Goal: Browse casually: Explore the website without a specific task or goal

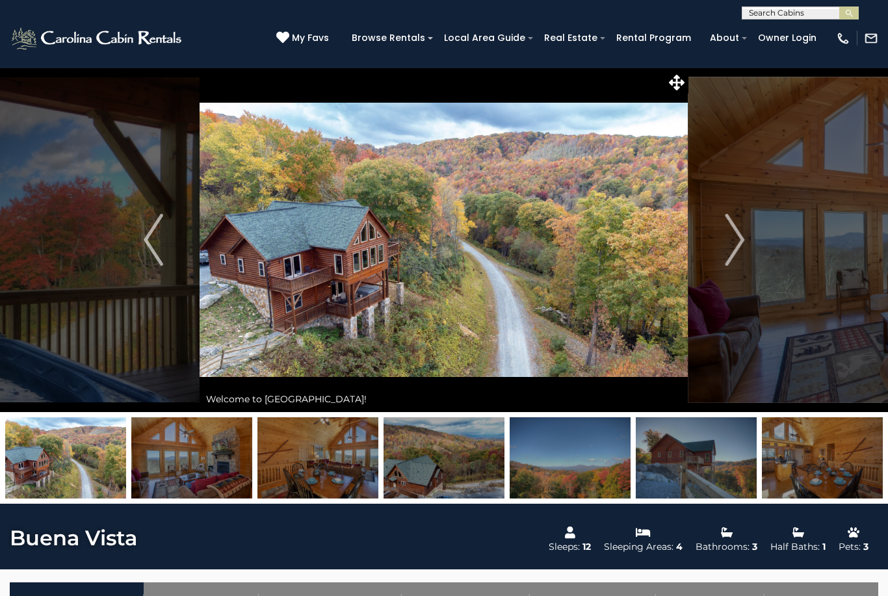
click at [738, 240] on img "Next" at bounding box center [733, 240] width 19 height 52
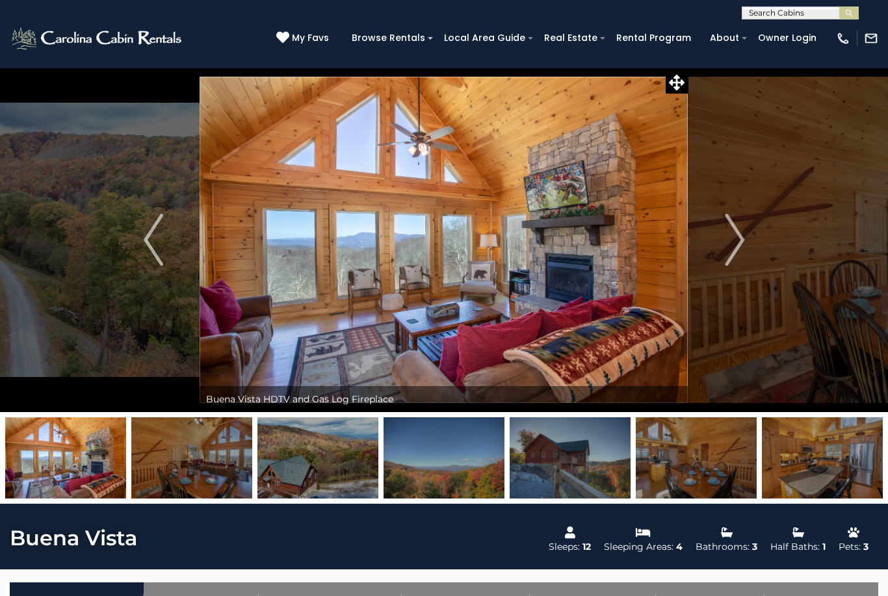
click at [725, 243] on img "Next" at bounding box center [733, 240] width 19 height 52
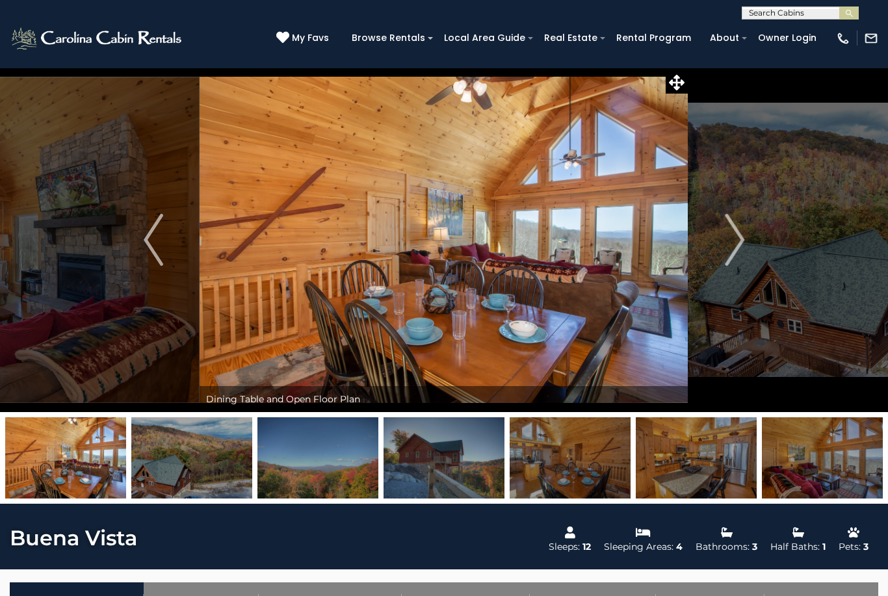
click at [728, 242] on img "Next" at bounding box center [733, 240] width 19 height 52
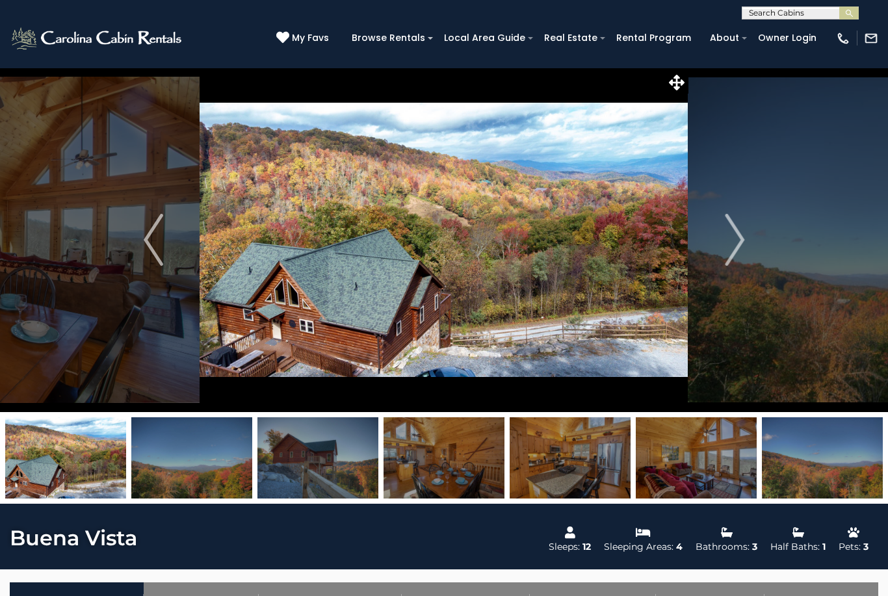
click at [731, 244] on img "Next" at bounding box center [733, 240] width 19 height 52
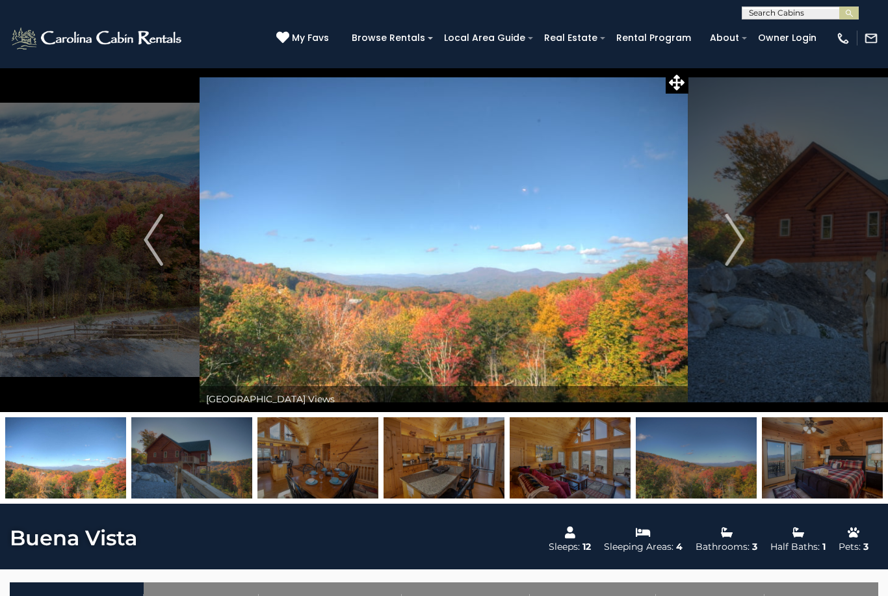
click at [724, 249] on button "Next" at bounding box center [734, 240] width 92 height 344
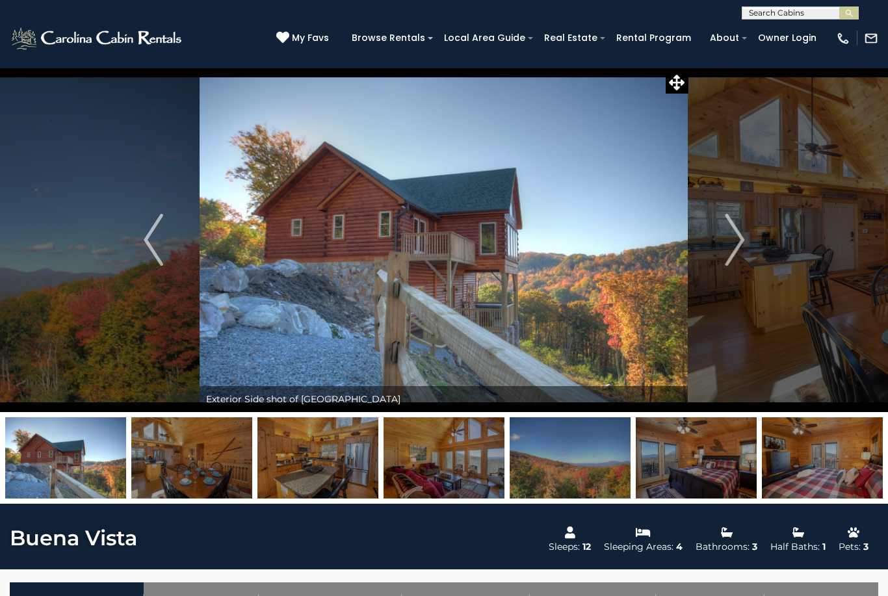
click at [729, 244] on img "Next" at bounding box center [733, 240] width 19 height 52
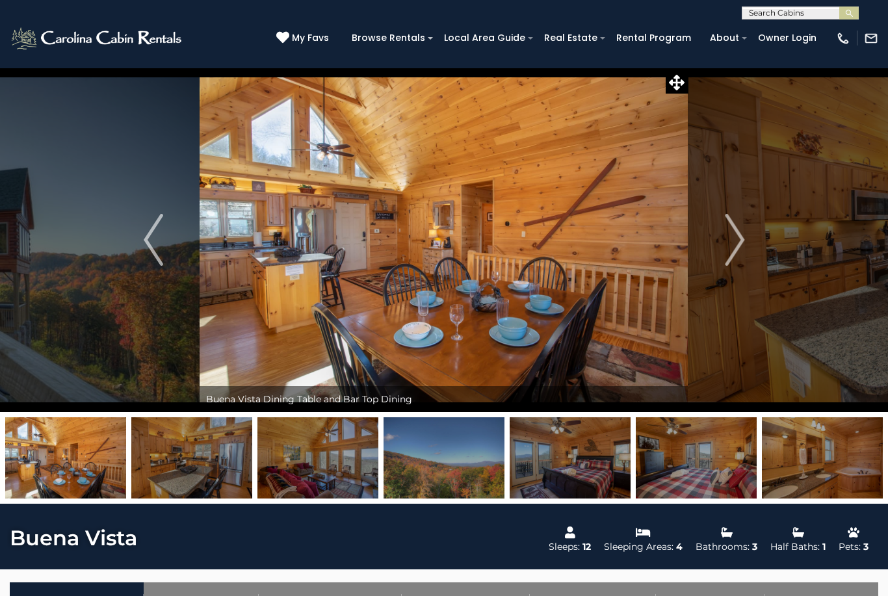
click at [741, 242] on img "Next" at bounding box center [733, 240] width 19 height 52
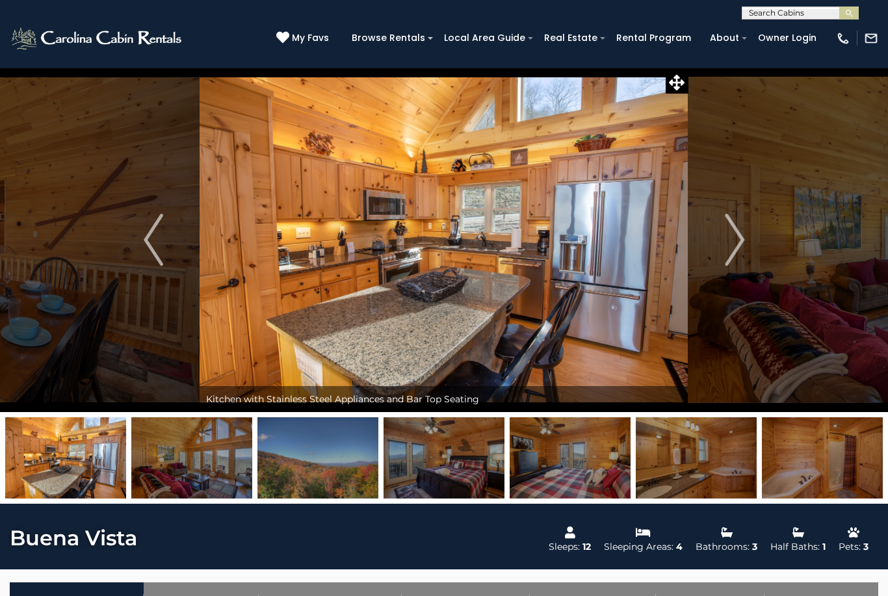
click at [732, 239] on img "Next" at bounding box center [733, 240] width 19 height 52
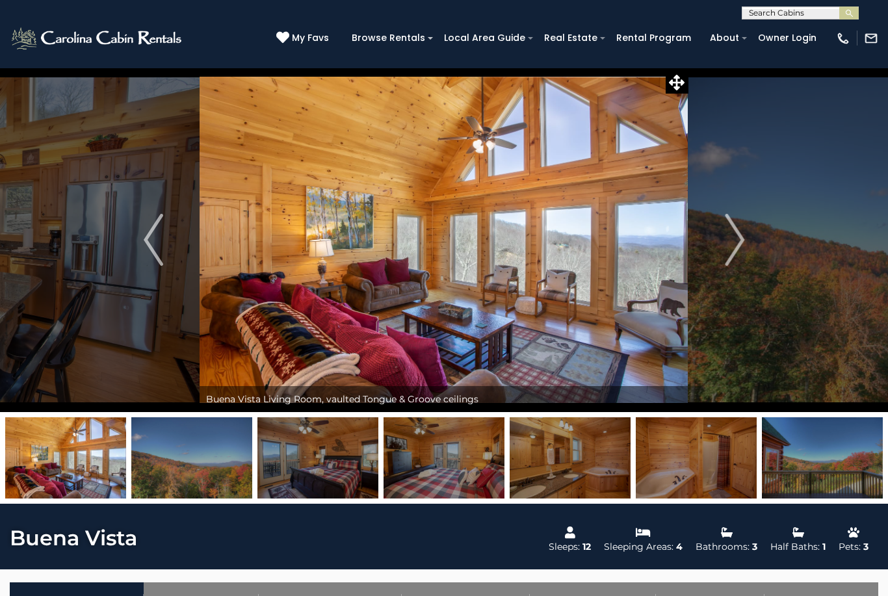
click at [735, 246] on img "Next" at bounding box center [733, 240] width 19 height 52
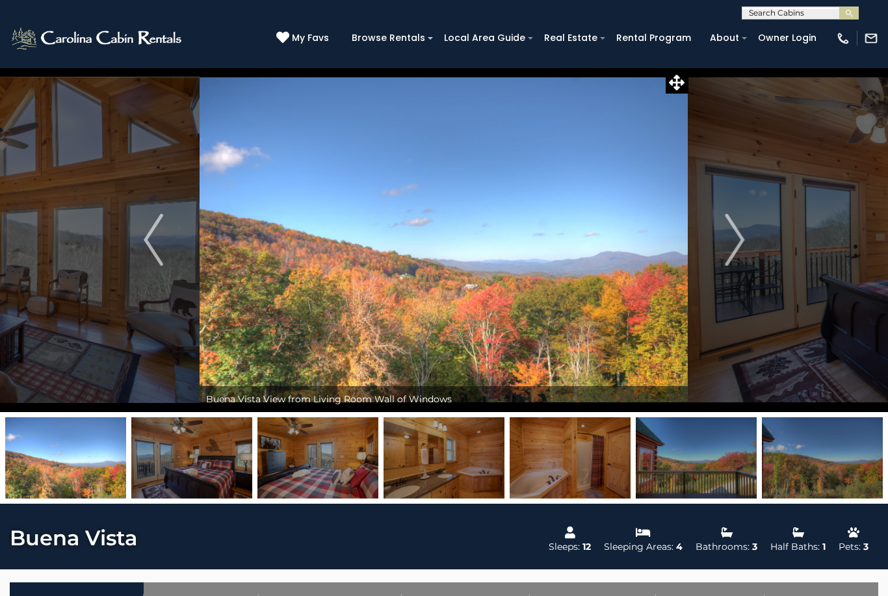
click at [729, 238] on img "Next" at bounding box center [733, 240] width 19 height 52
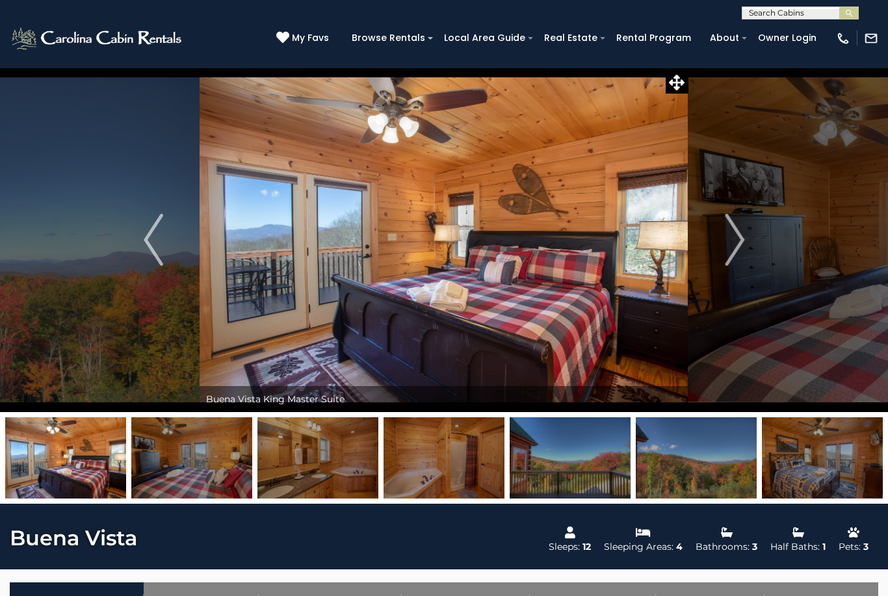
click at [730, 246] on img "Next" at bounding box center [733, 240] width 19 height 52
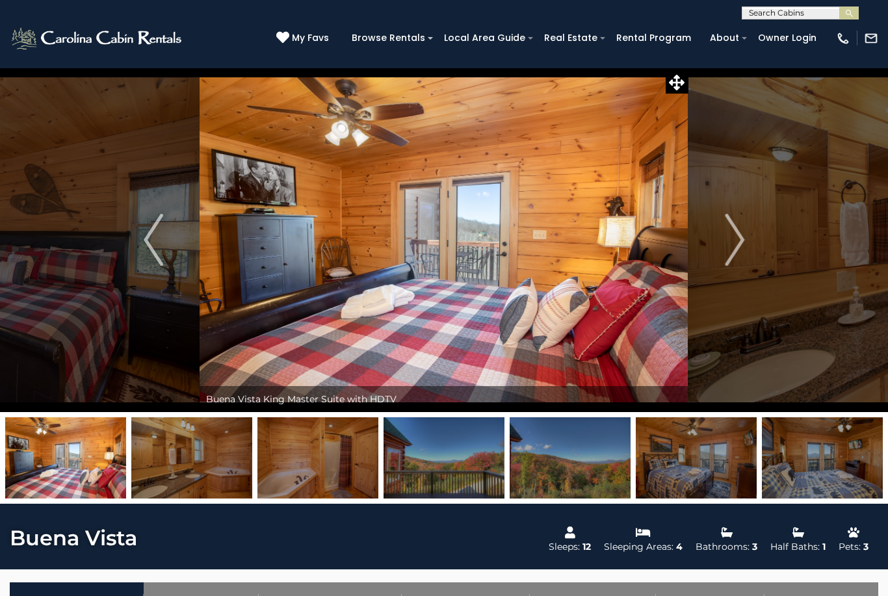
click at [726, 244] on img "Next" at bounding box center [733, 240] width 19 height 52
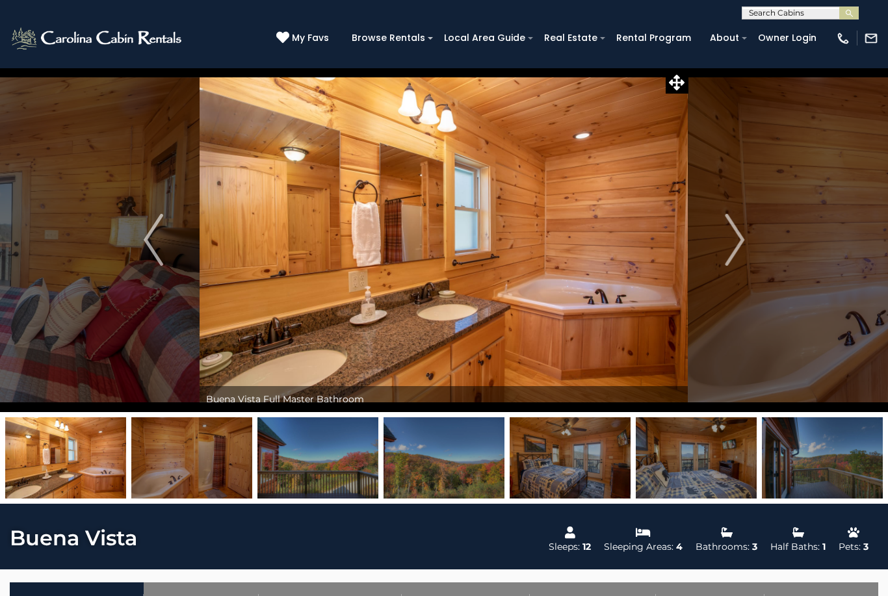
click at [730, 247] on img "Next" at bounding box center [733, 240] width 19 height 52
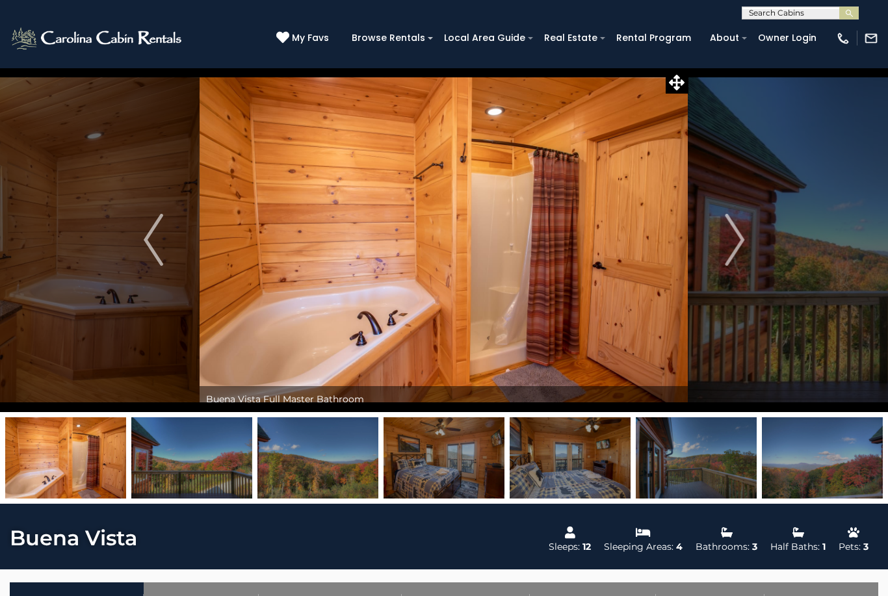
click at [732, 238] on img "Next" at bounding box center [733, 240] width 19 height 52
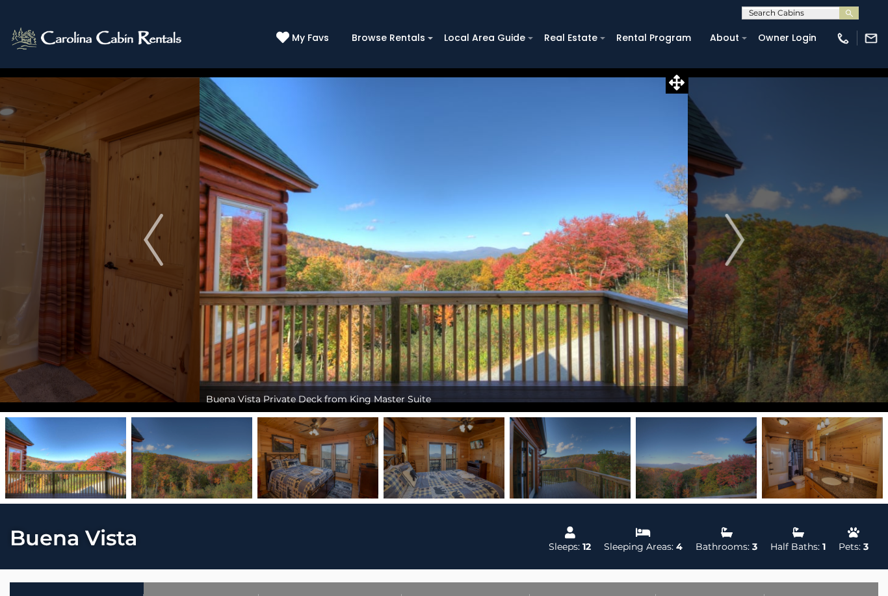
click at [731, 244] on img "Next" at bounding box center [733, 240] width 19 height 52
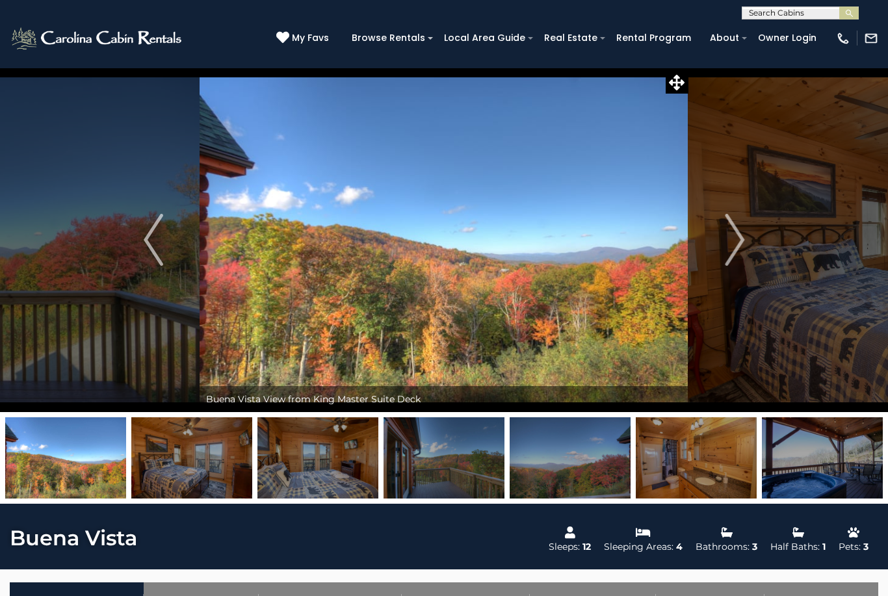
click at [722, 249] on button "Next" at bounding box center [734, 240] width 92 height 344
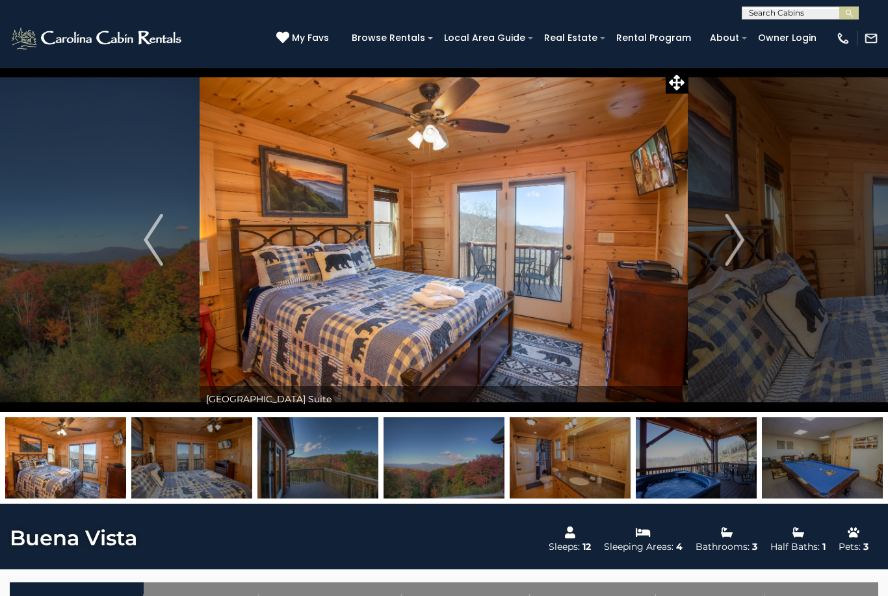
click at [730, 248] on img "Next" at bounding box center [733, 240] width 19 height 52
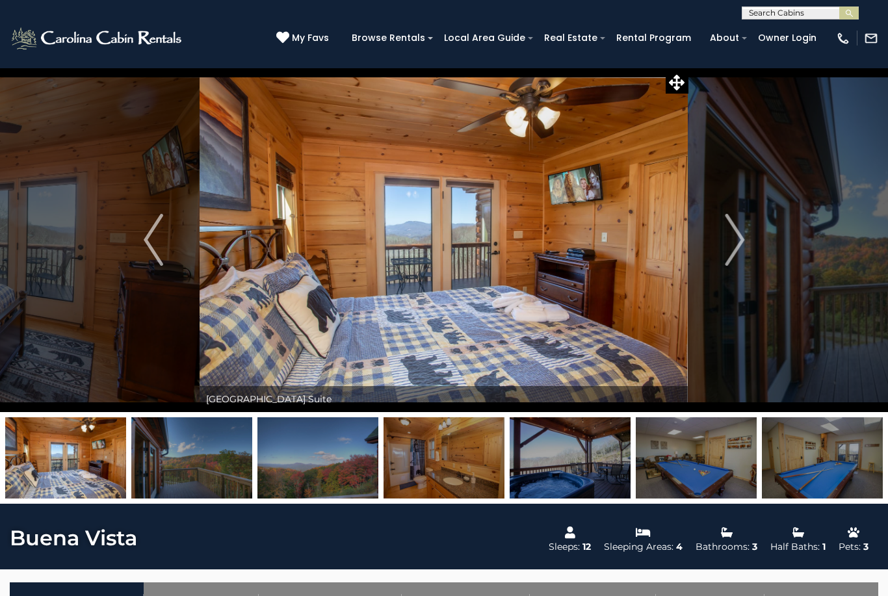
click at [730, 248] on img "Next" at bounding box center [733, 240] width 19 height 52
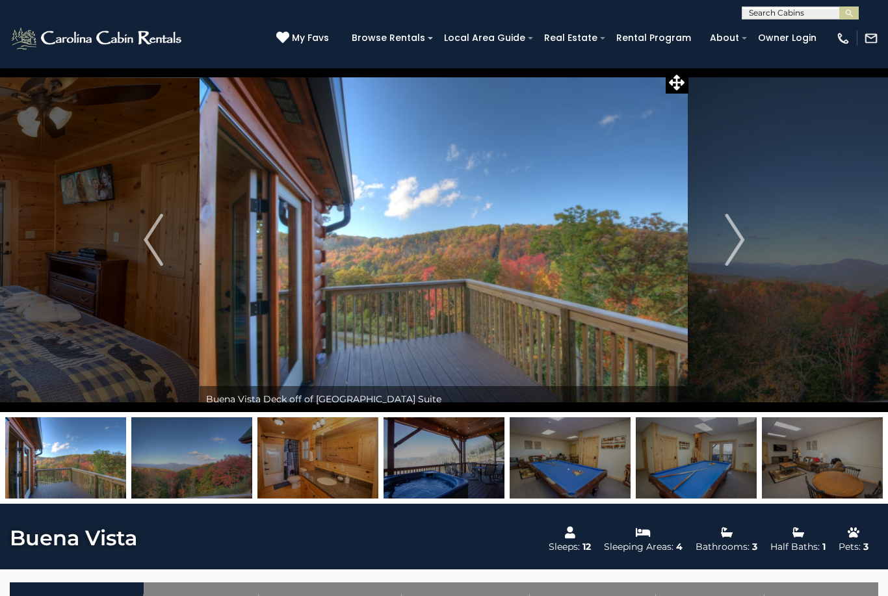
click at [731, 244] on img "Next" at bounding box center [733, 240] width 19 height 52
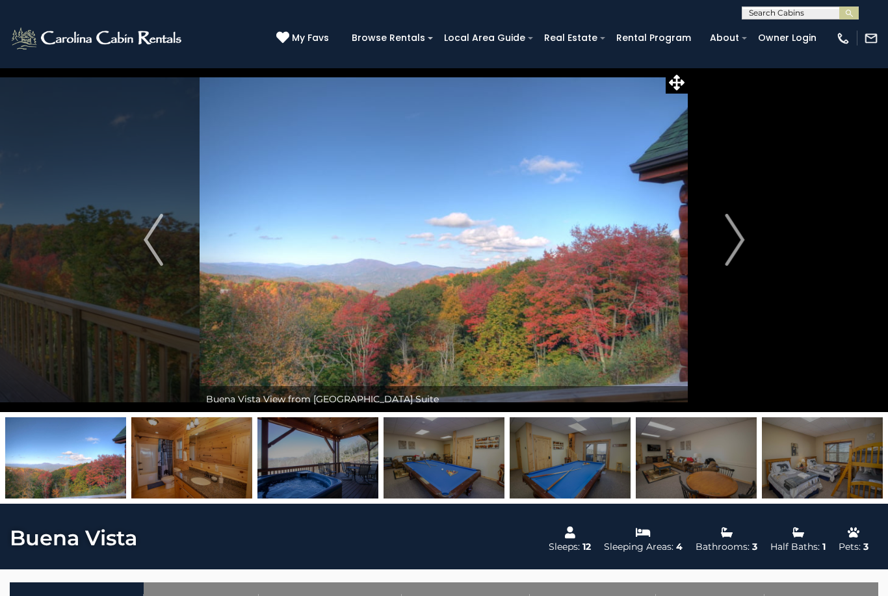
click at [731, 244] on img "Next" at bounding box center [733, 240] width 19 height 52
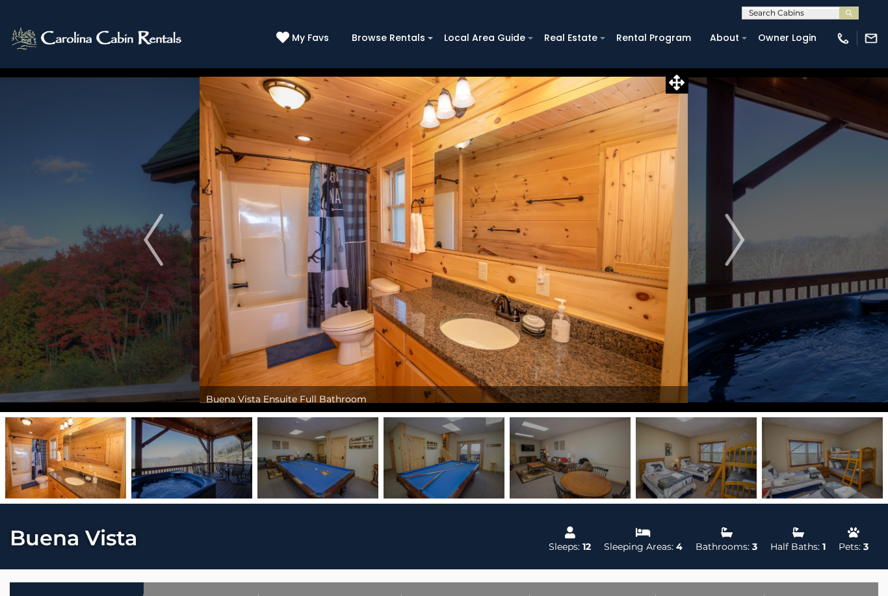
click at [730, 245] on img "Next" at bounding box center [733, 240] width 19 height 52
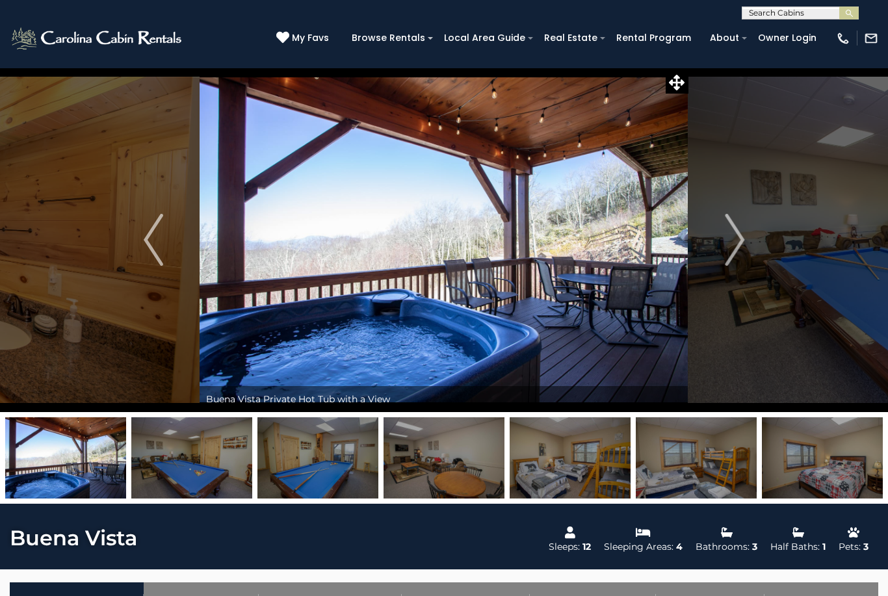
click at [732, 240] on img "Next" at bounding box center [733, 240] width 19 height 52
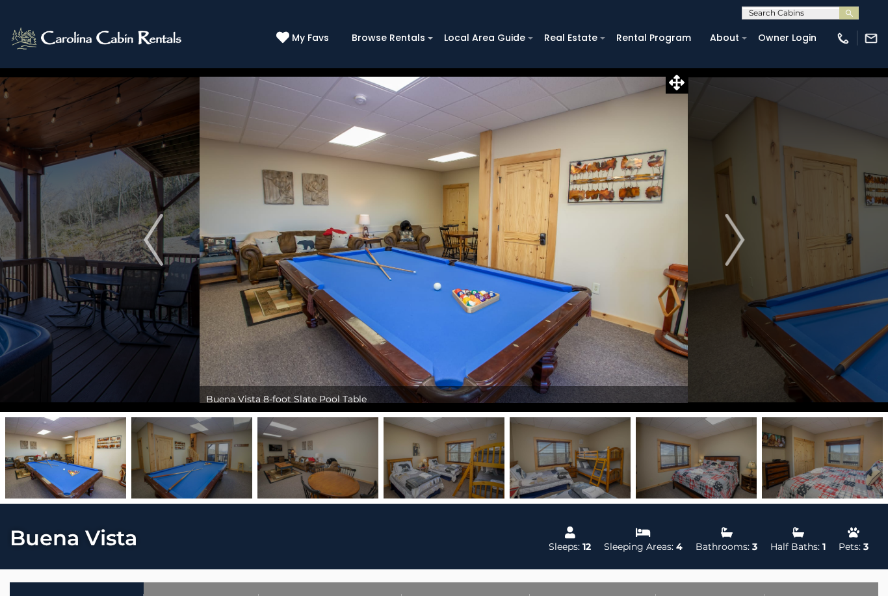
click at [726, 247] on img "Next" at bounding box center [733, 240] width 19 height 52
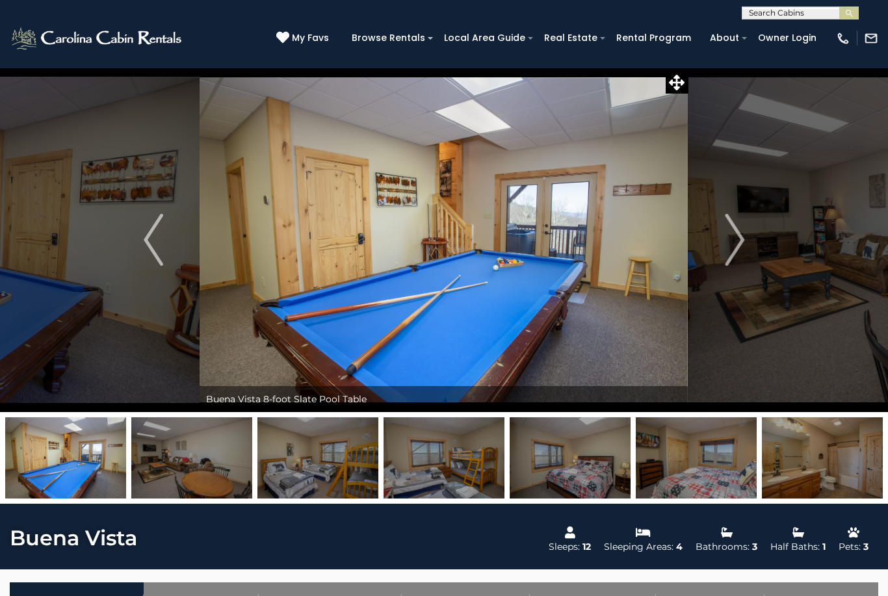
click at [730, 255] on img "Next" at bounding box center [733, 240] width 19 height 52
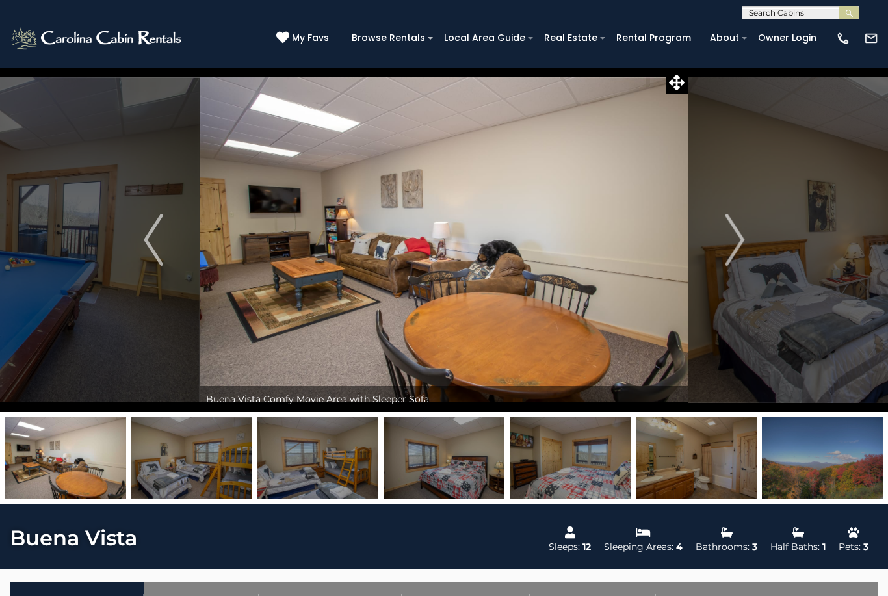
click at [728, 253] on img "Next" at bounding box center [733, 240] width 19 height 52
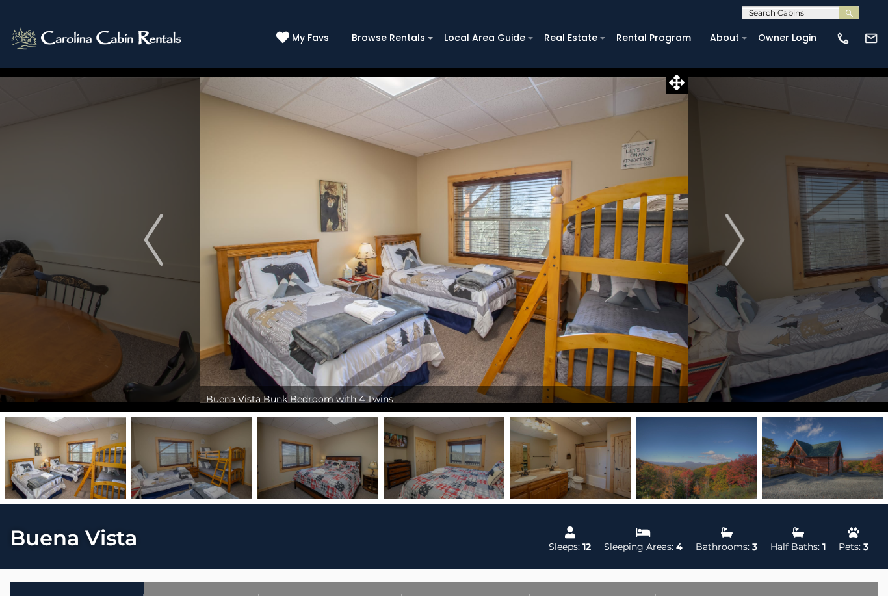
click at [728, 250] on img "Next" at bounding box center [733, 240] width 19 height 52
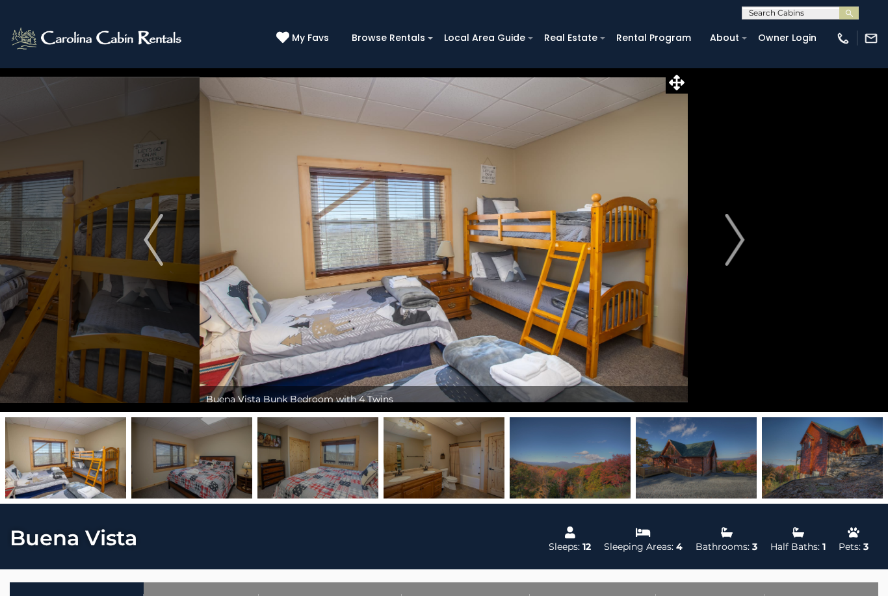
click at [732, 253] on img "Next" at bounding box center [733, 240] width 19 height 52
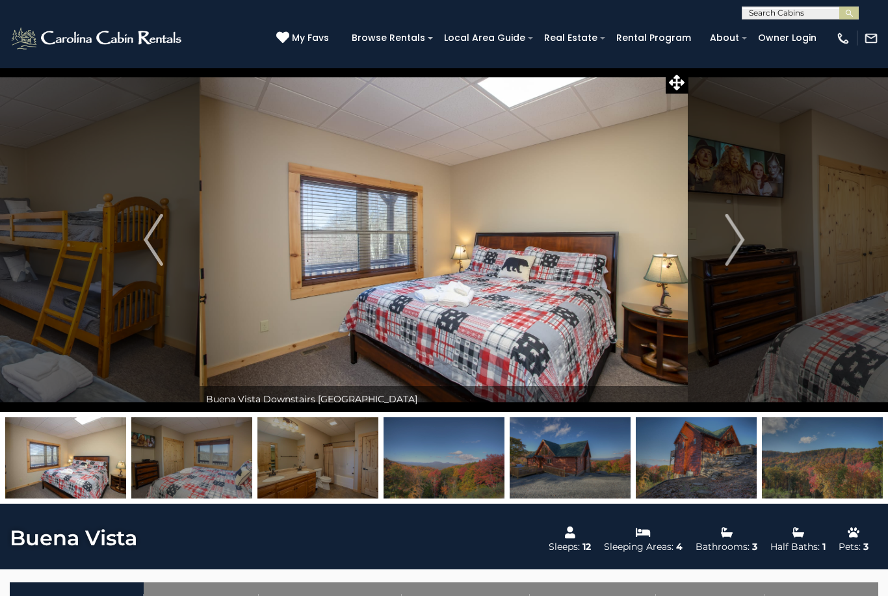
click at [727, 257] on img "Next" at bounding box center [733, 240] width 19 height 52
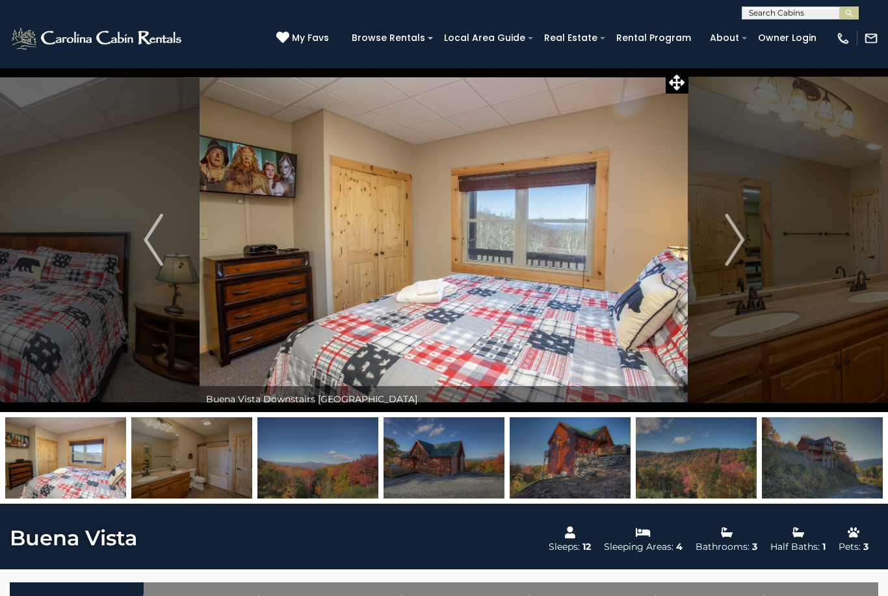
click at [730, 246] on img "Next" at bounding box center [733, 240] width 19 height 52
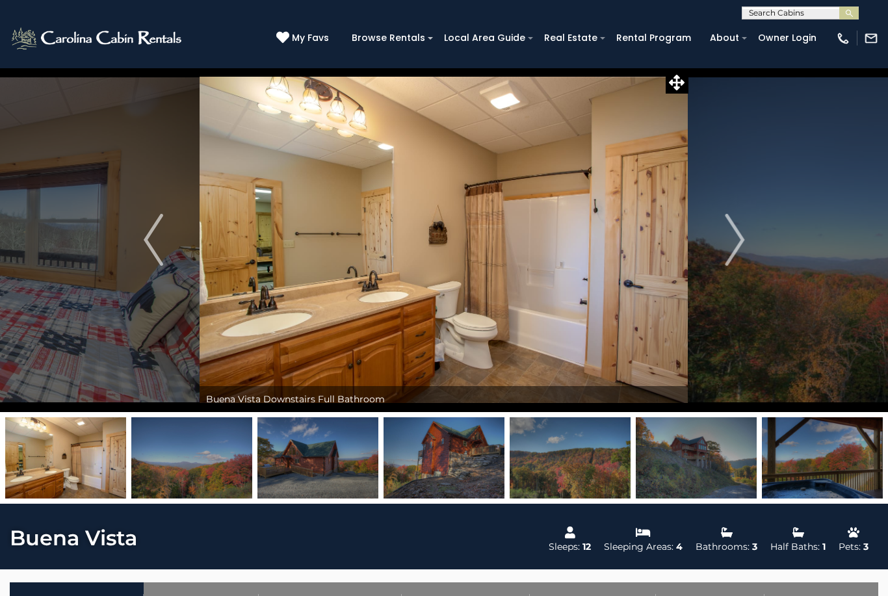
click at [732, 244] on img "Next" at bounding box center [733, 240] width 19 height 52
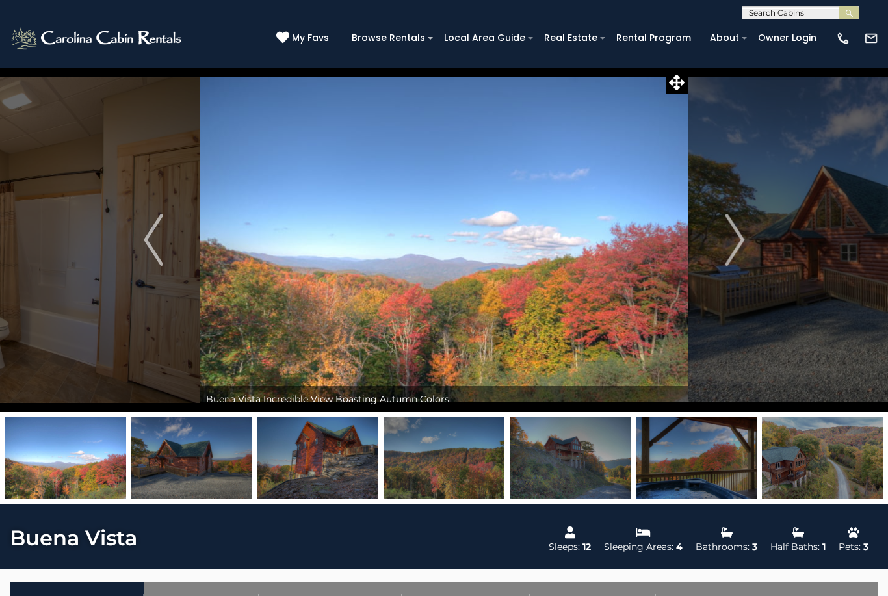
click at [730, 239] on img "Next" at bounding box center [733, 240] width 19 height 52
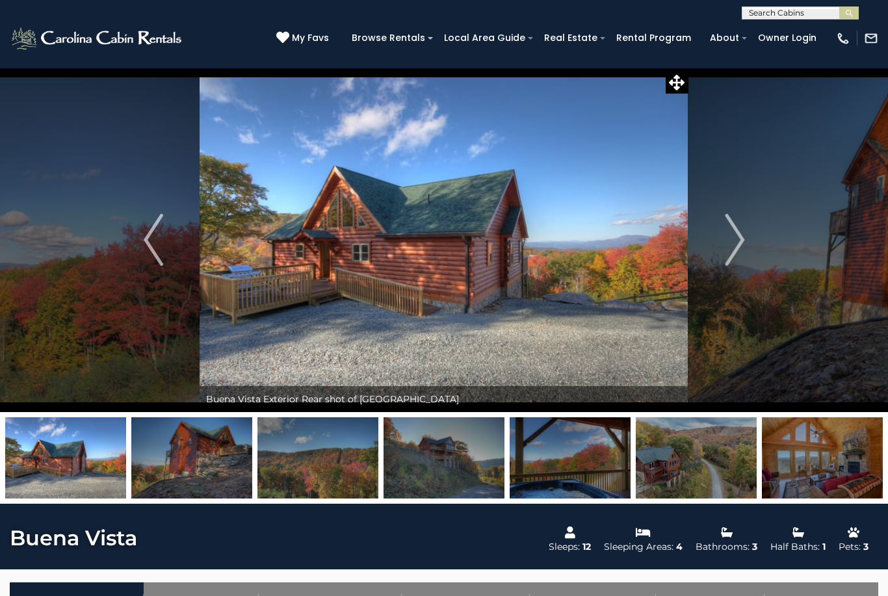
click at [725, 240] on img "Next" at bounding box center [733, 240] width 19 height 52
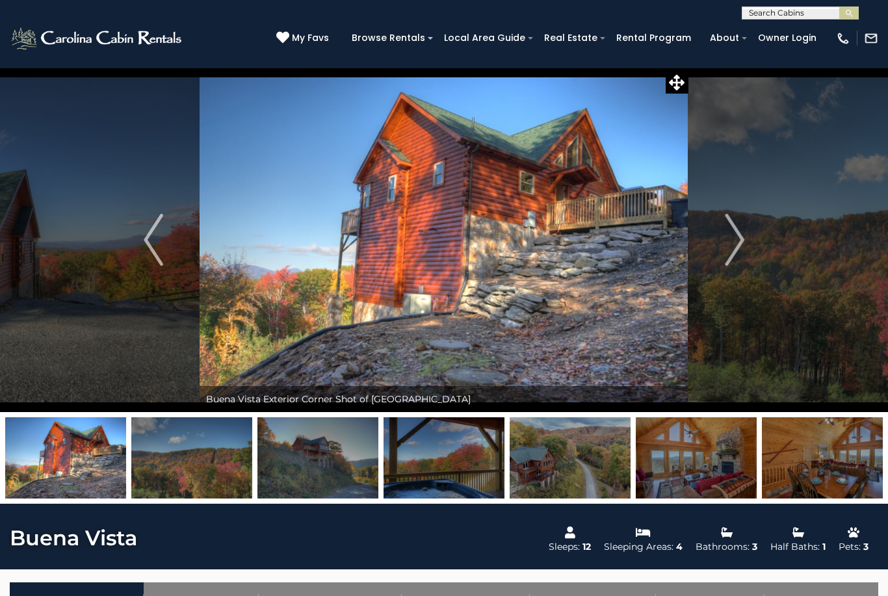
click at [726, 240] on img "Next" at bounding box center [733, 240] width 19 height 52
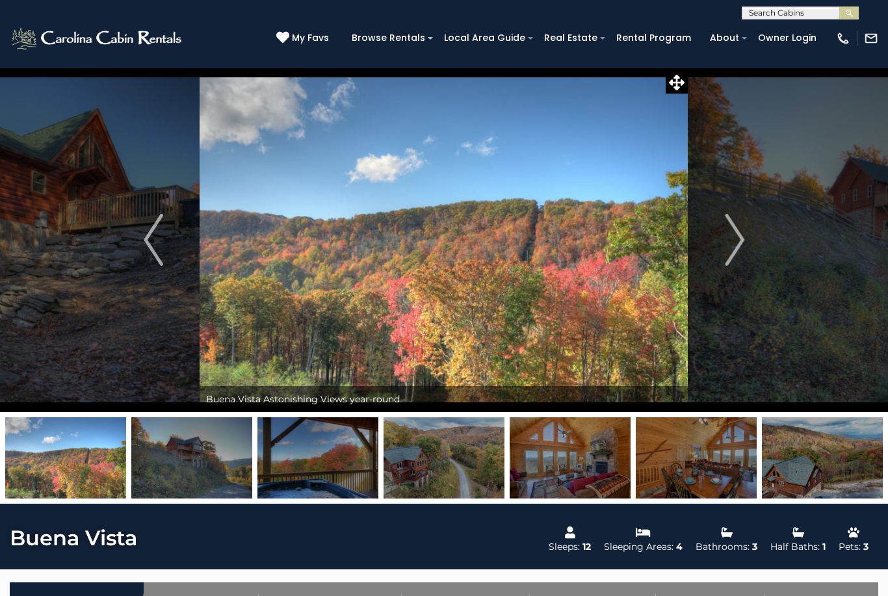
click at [733, 251] on img "Next" at bounding box center [733, 240] width 19 height 52
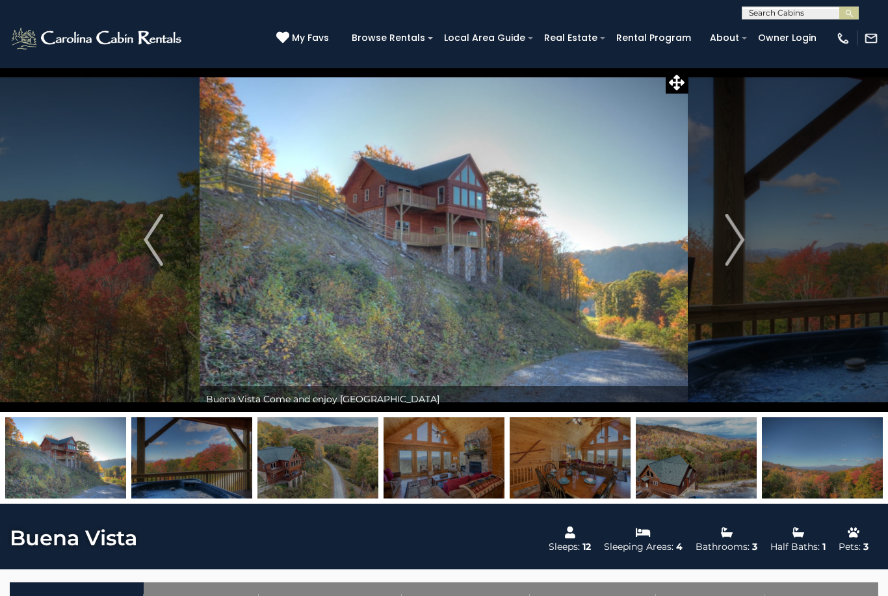
click at [727, 244] on img "Next" at bounding box center [733, 240] width 19 height 52
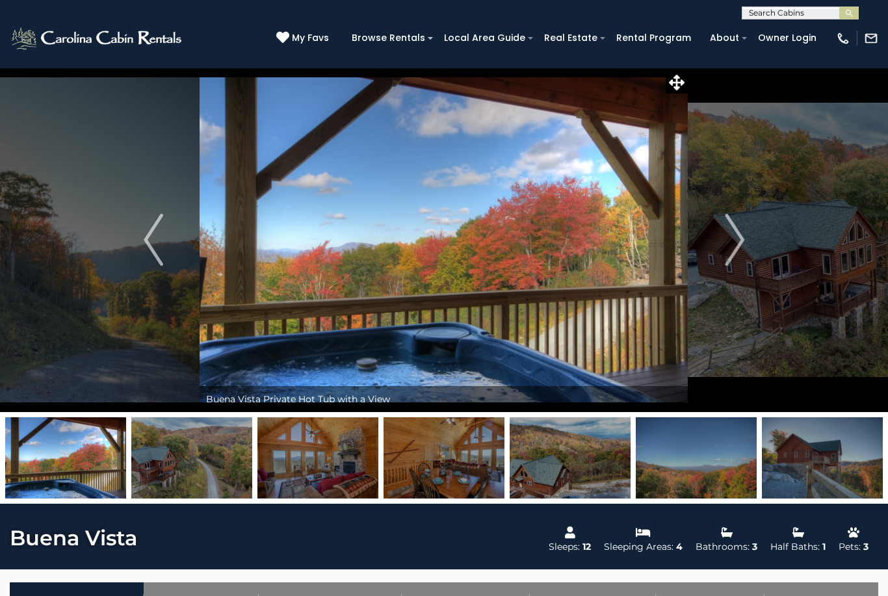
click at [730, 239] on img "Next" at bounding box center [733, 240] width 19 height 52
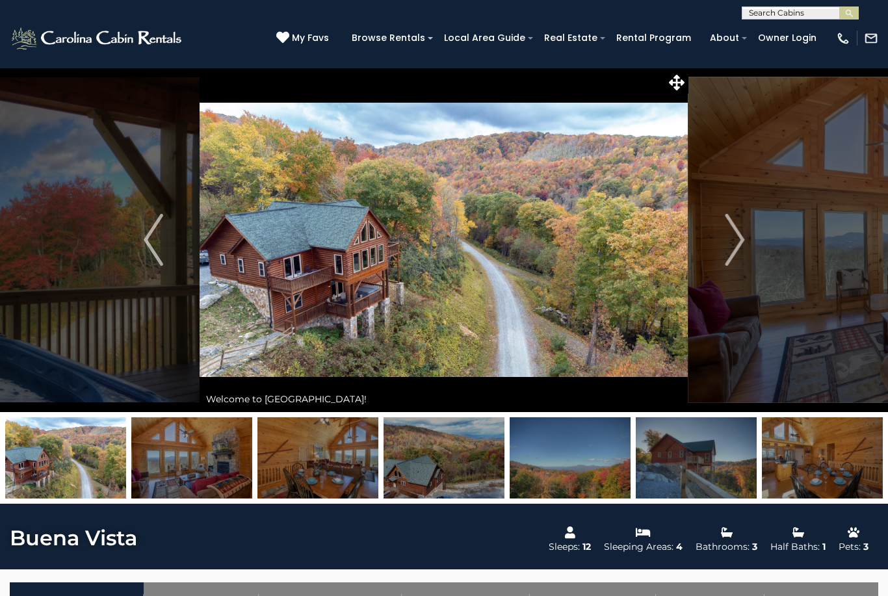
click at [736, 238] on img "Next" at bounding box center [733, 240] width 19 height 52
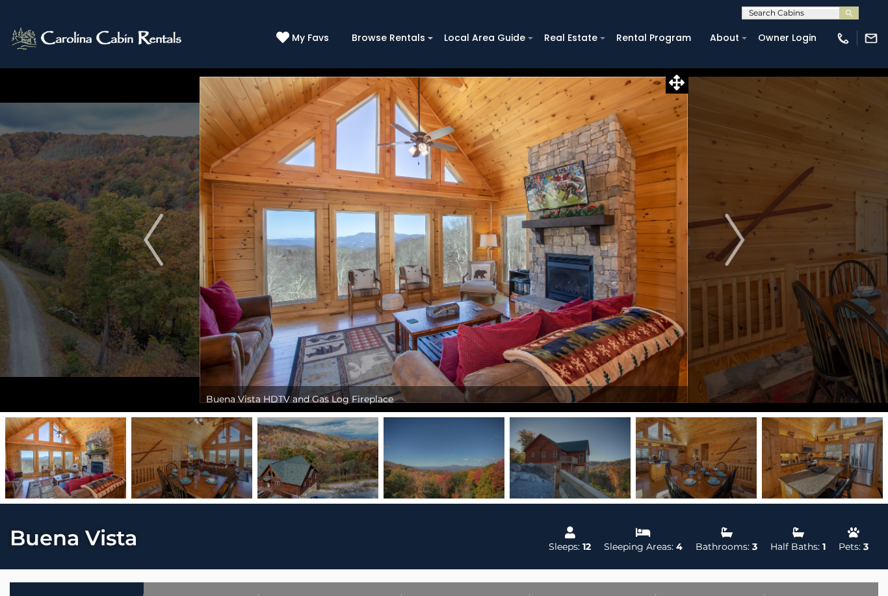
click at [734, 246] on img "Next" at bounding box center [733, 240] width 19 height 52
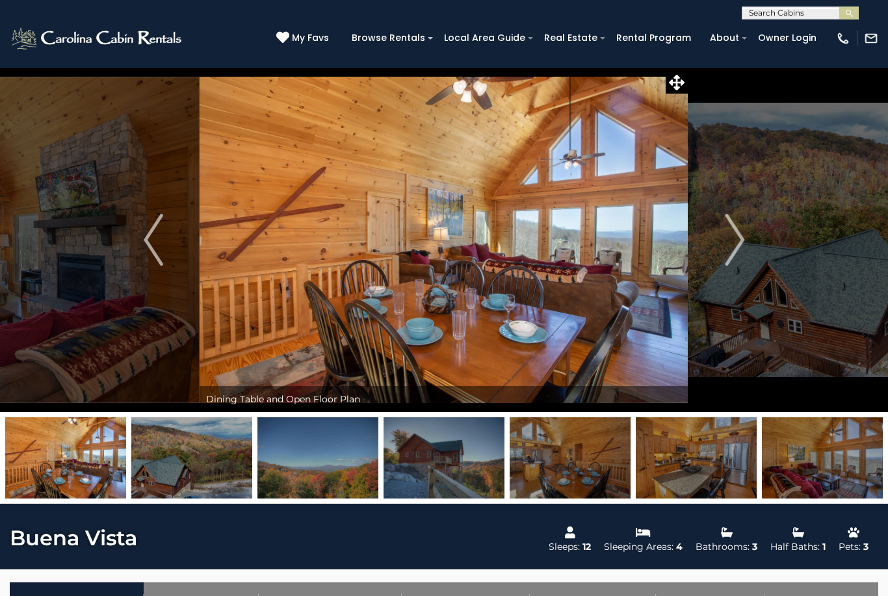
click at [732, 242] on img "Next" at bounding box center [733, 240] width 19 height 52
